Goal: Book appointment/travel/reservation

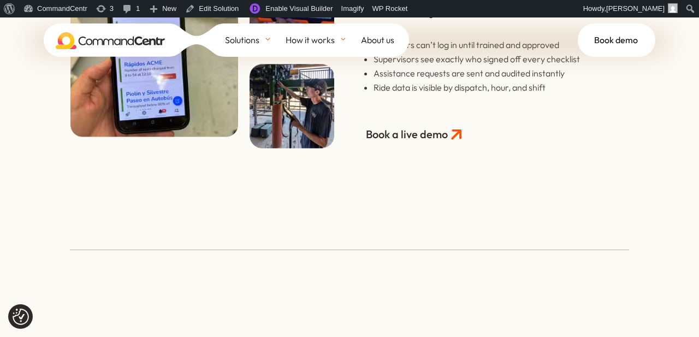
scroll to position [2191, 0]
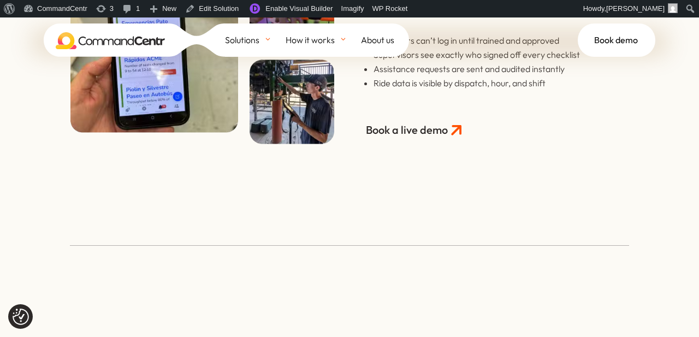
click at [405, 131] on link "Book a live demo" at bounding box center [407, 130] width 84 height 32
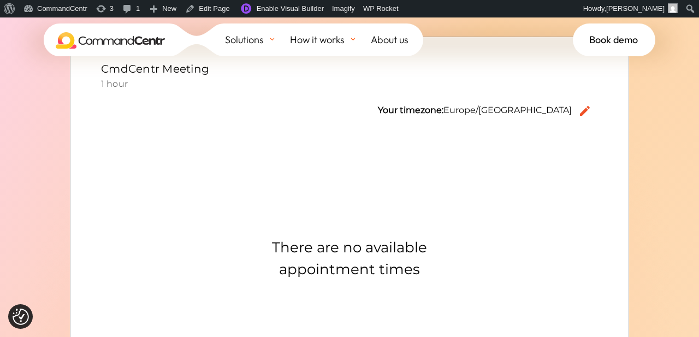
scroll to position [287, 0]
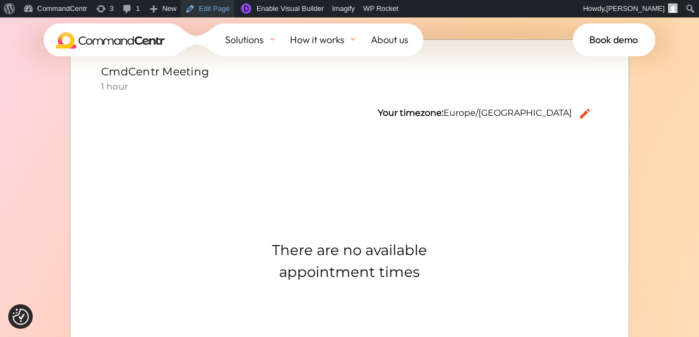
click at [226, 10] on link "Edit Page" at bounding box center [207, 8] width 53 height 17
